Goal: Browse casually

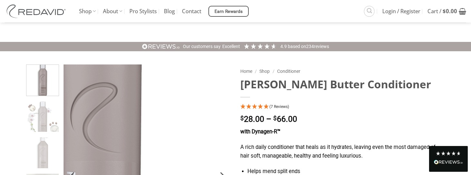
scroll to position [108, 0]
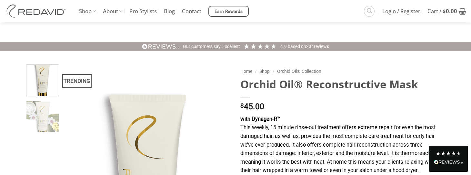
scroll to position [197, 0]
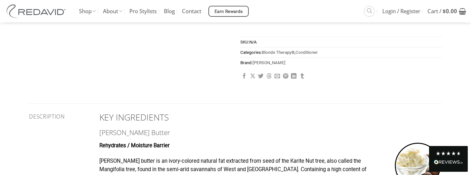
scroll to position [399, 0]
